Goal: Information Seeking & Learning: Learn about a topic

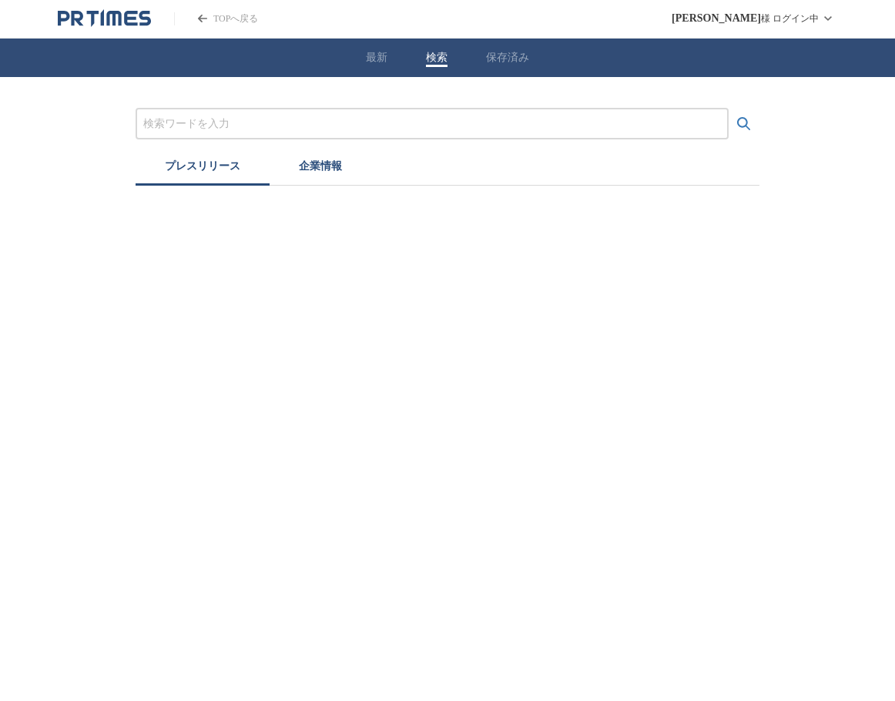
click at [214, 129] on input "プレスリリースおよび企業を検索する" at bounding box center [432, 124] width 578 height 17
click at [750, 129] on icon "検索する" at bounding box center [743, 123] width 13 height 13
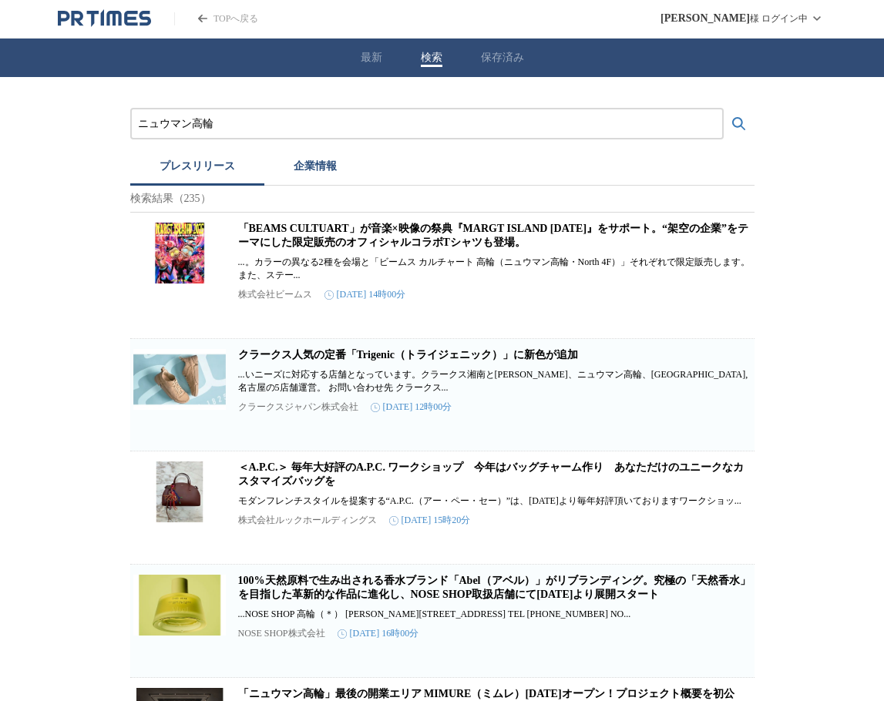
click at [277, 130] on input "ニュウマン高輪" at bounding box center [427, 124] width 578 height 17
click at [723, 109] on button "検索する" at bounding box center [738, 124] width 31 height 31
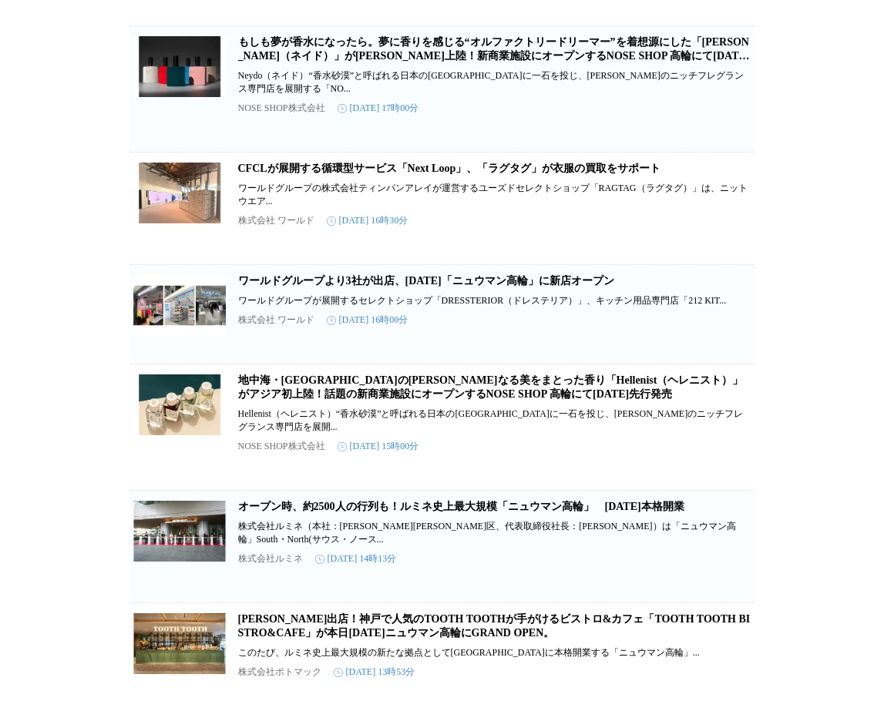
scroll to position [1541, 0]
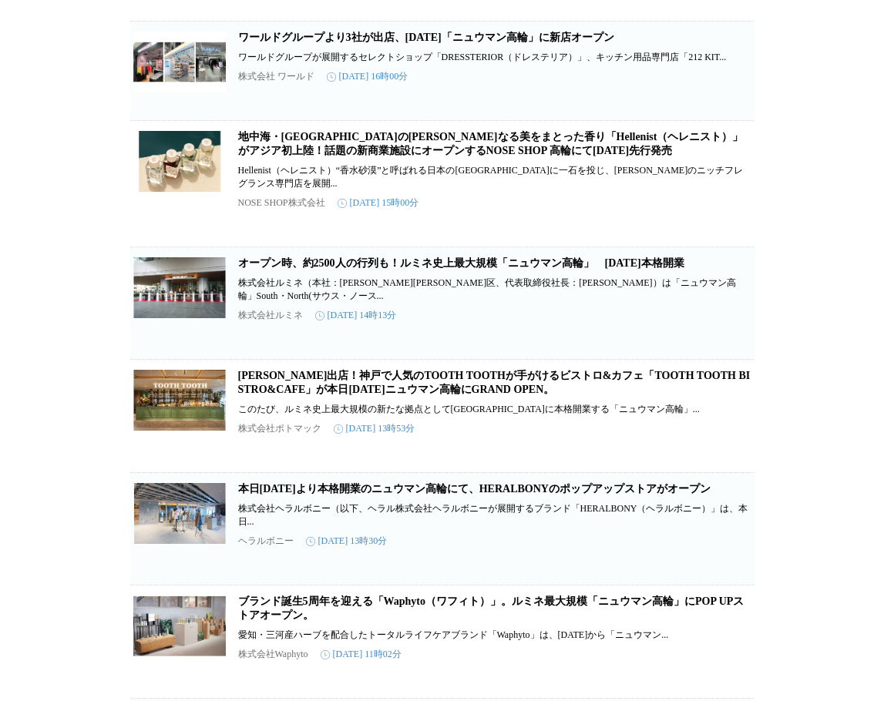
click at [441, 269] on link "オープン時、約2500人の行列も！ルミネ史上最大規模「ニュウマン高輪」　[DATE]本格開業" at bounding box center [461, 263] width 446 height 12
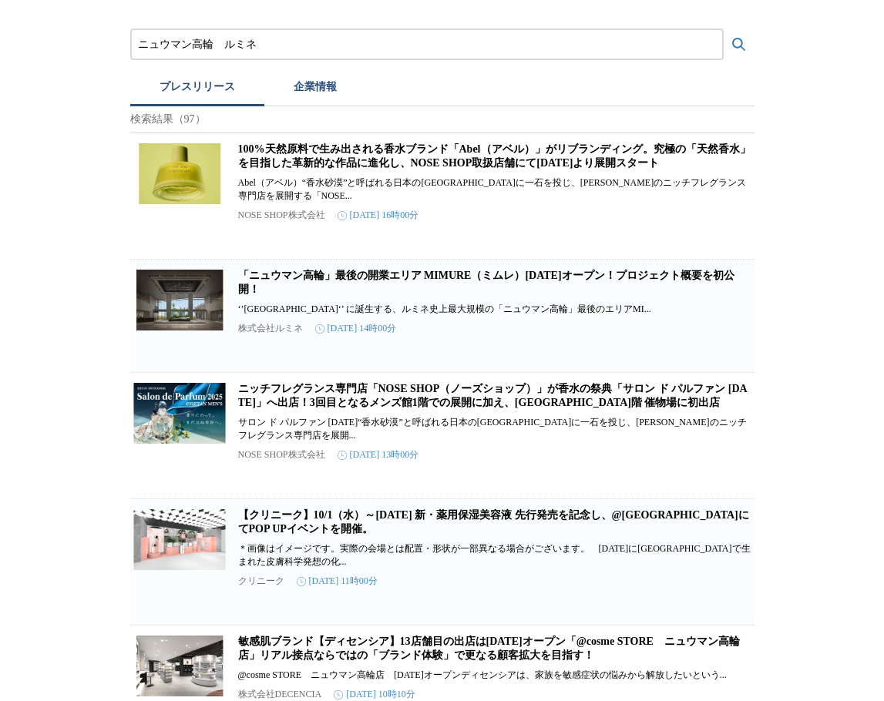
scroll to position [0, 0]
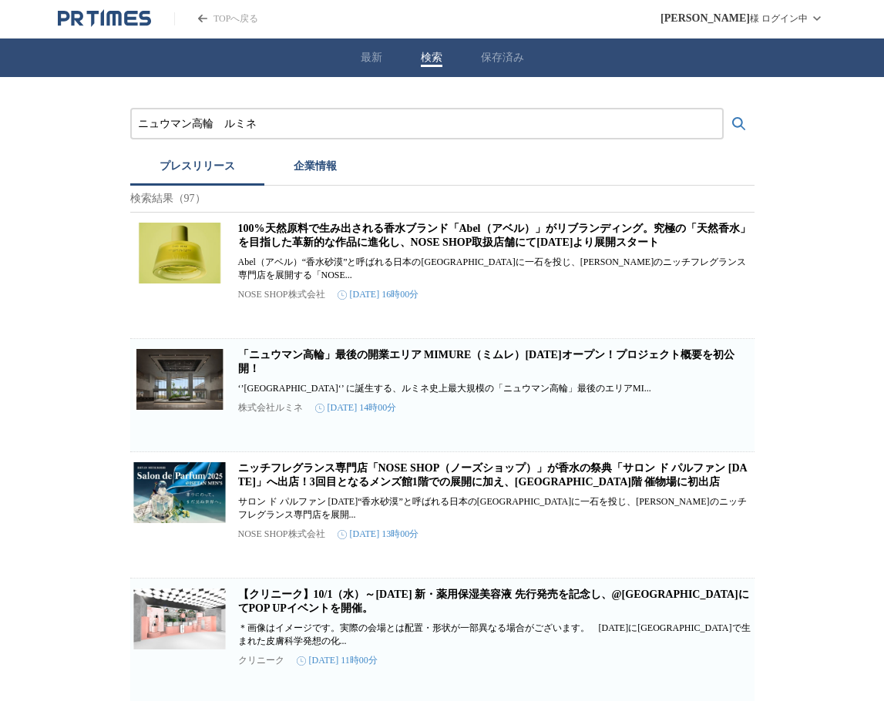
click at [350, 122] on input "ニュウマン高輪　ルミネ" at bounding box center [427, 124] width 578 height 17
type input "ニュウマン高輪　植物"
click at [723, 109] on button "検索する" at bounding box center [738, 124] width 31 height 31
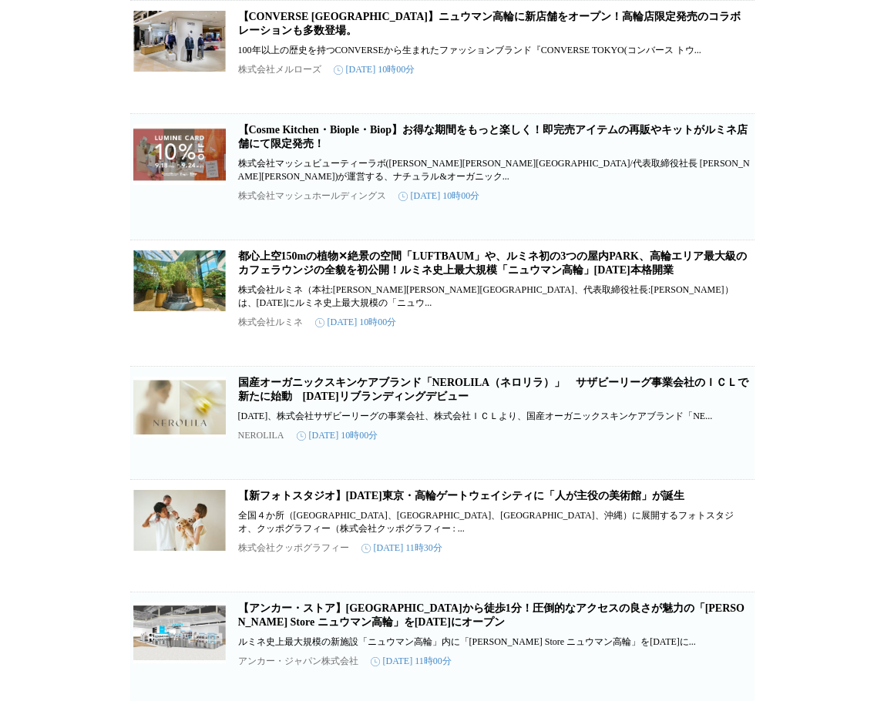
scroll to position [924, 0]
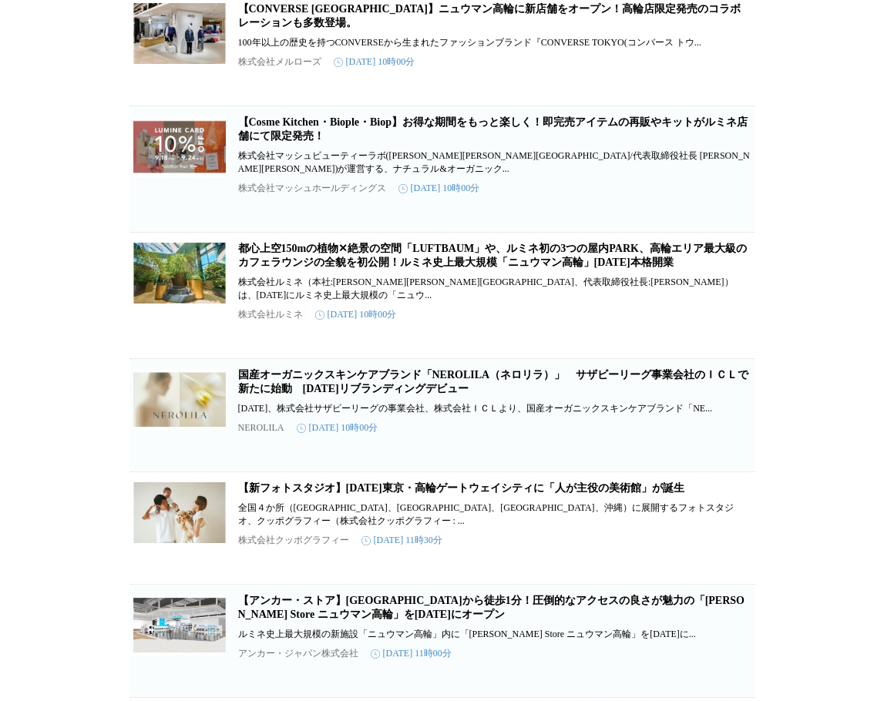
click at [455, 268] on link "都心上空150mの植物✕絶景の空間「LUFTBAUM」や、ルミネ初の3つの屋内PARK、高輪エリア最大級のカフェラウンジの全貌を初公開！ルミネ史上最大規模「ニ…" at bounding box center [492, 255] width 508 height 25
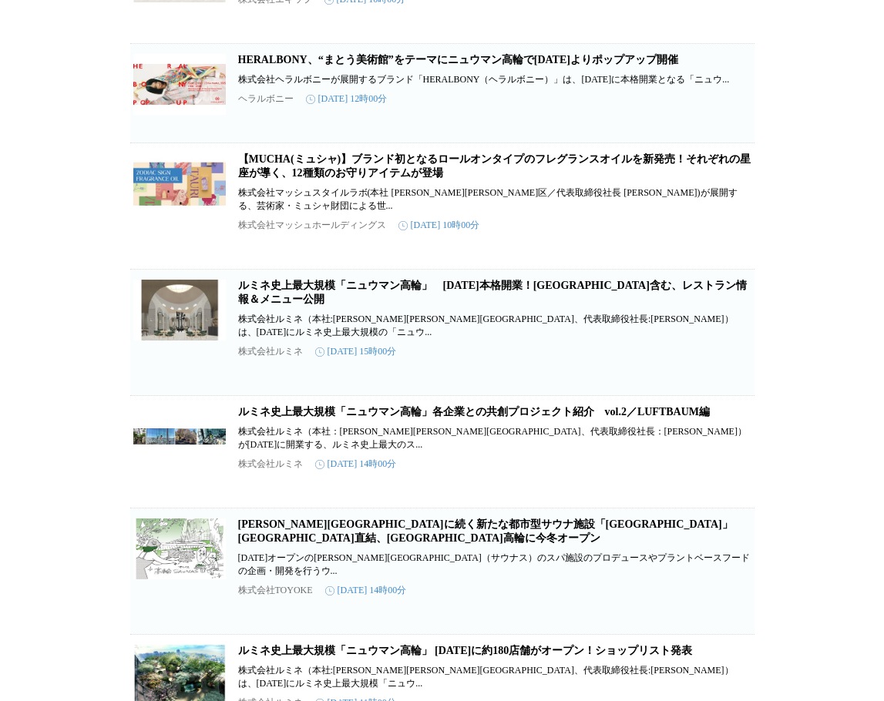
scroll to position [1695, 0]
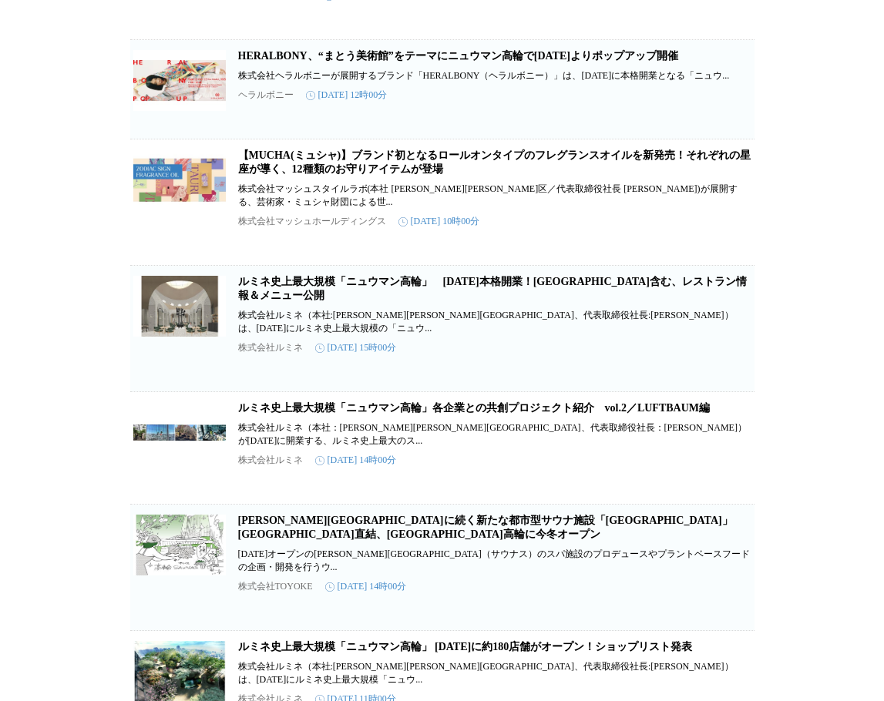
click at [492, 301] on link "ルミネ史上最大規模「ニュウマン高輪」　[DATE]本格開業！[GEOGRAPHIC_DATA]含む、レストラン情報＆メニュー公開" at bounding box center [492, 288] width 508 height 25
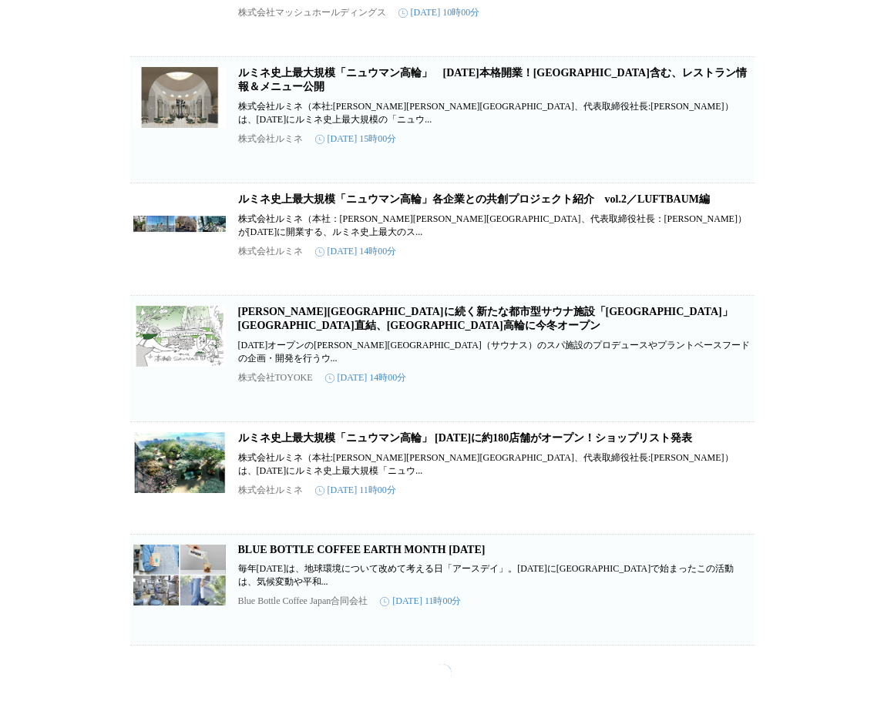
scroll to position [2003, 0]
click at [418, 205] on link "ルミネ史上最大規模「ニュウマン高輪」各企業との共創プロジェクト紹介　vol.2／LUFTBAUM編" at bounding box center [474, 199] width 472 height 12
